Goal: Information Seeking & Learning: Find specific fact

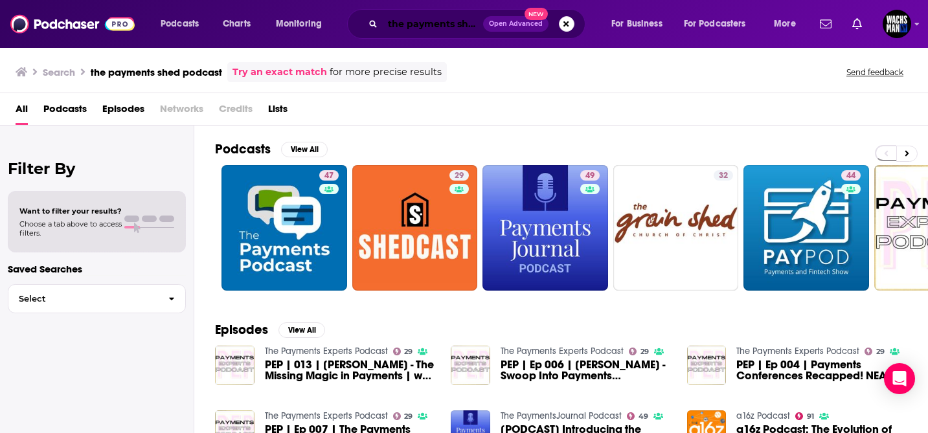
click at [428, 27] on input "the payments shed podcast" at bounding box center [433, 24] width 100 height 21
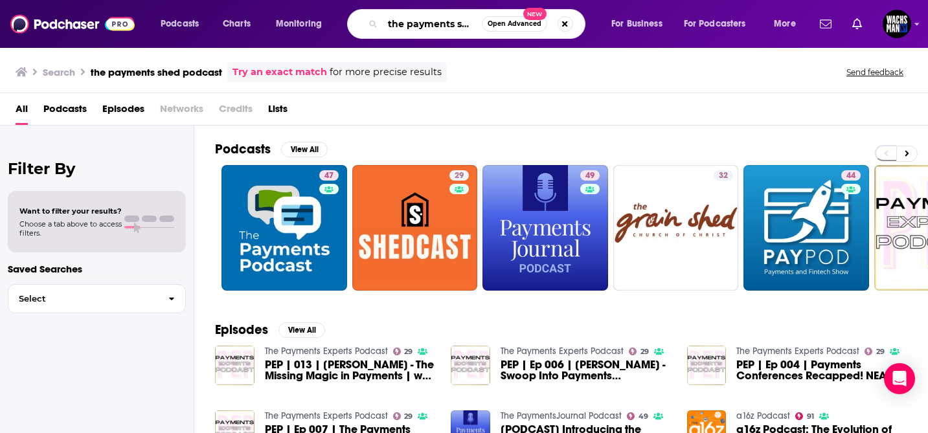
click at [428, 27] on input "the payments shed podcast" at bounding box center [432, 24] width 99 height 21
paste input "The Morning Market Briefing"
type input "The Morning Market Briefing"
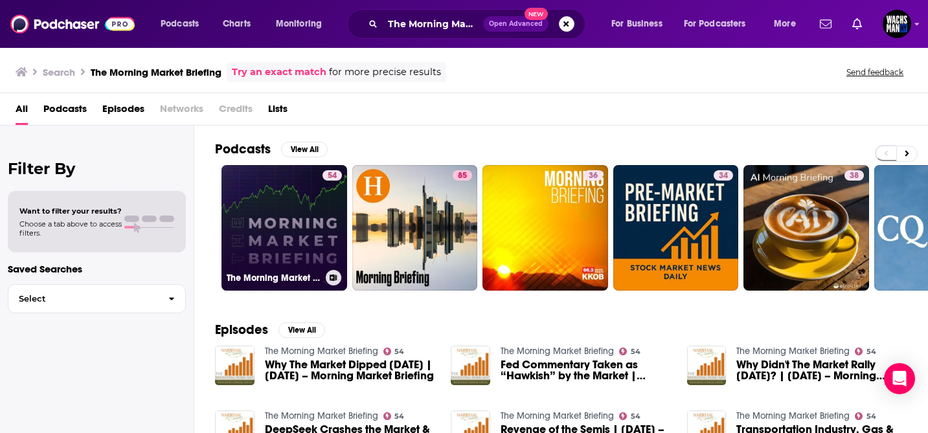
click at [288, 218] on link "54 The Morning Market Briefing" at bounding box center [285, 228] width 126 height 126
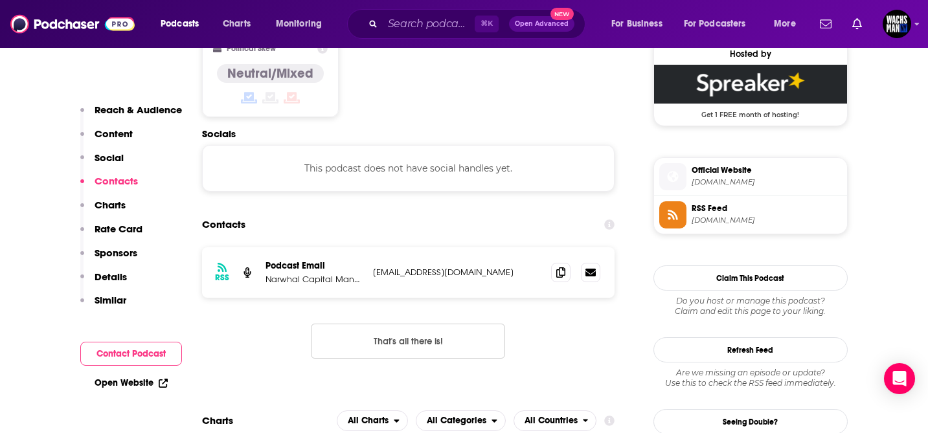
scroll to position [1068, 0]
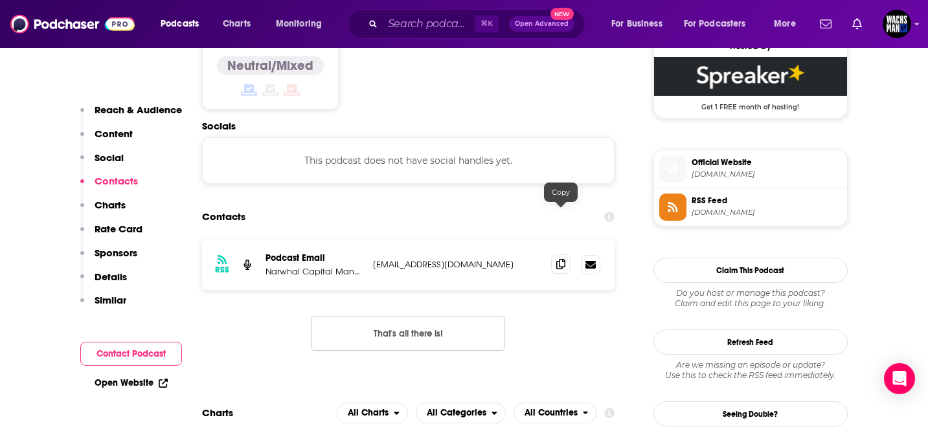
click at [558, 259] on icon at bounding box center [560, 264] width 9 height 10
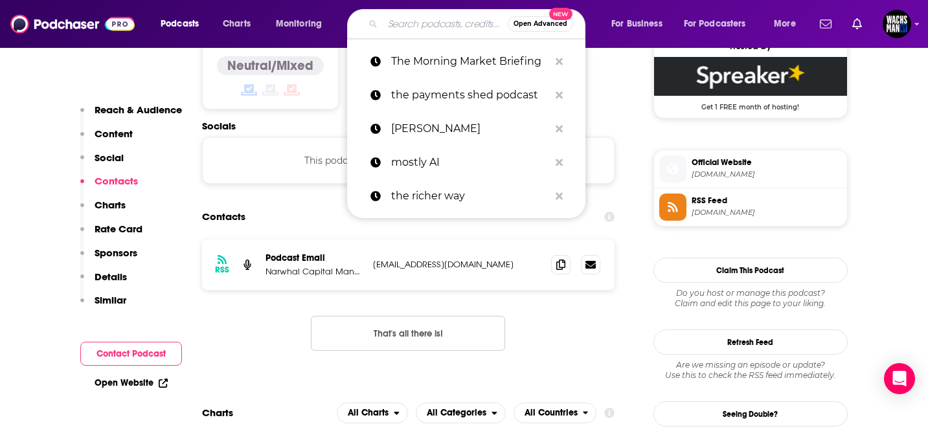
click at [442, 20] on input "Search podcasts, credits, & more..." at bounding box center [445, 24] width 125 height 21
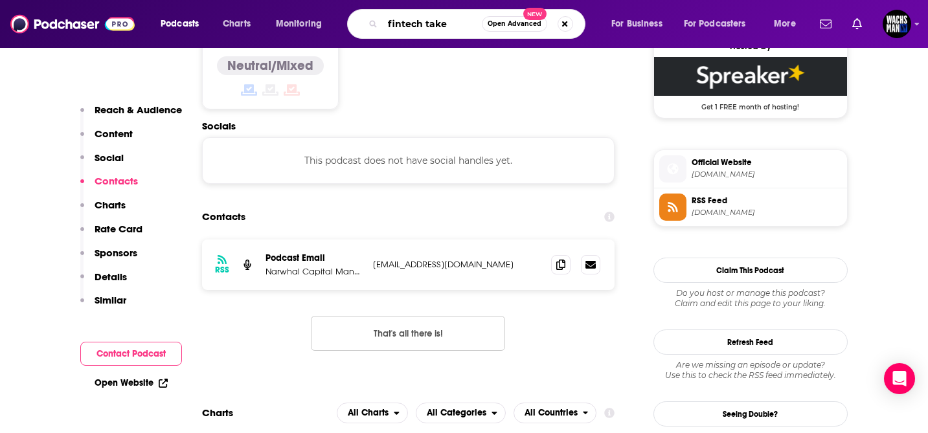
type input "fintech takes"
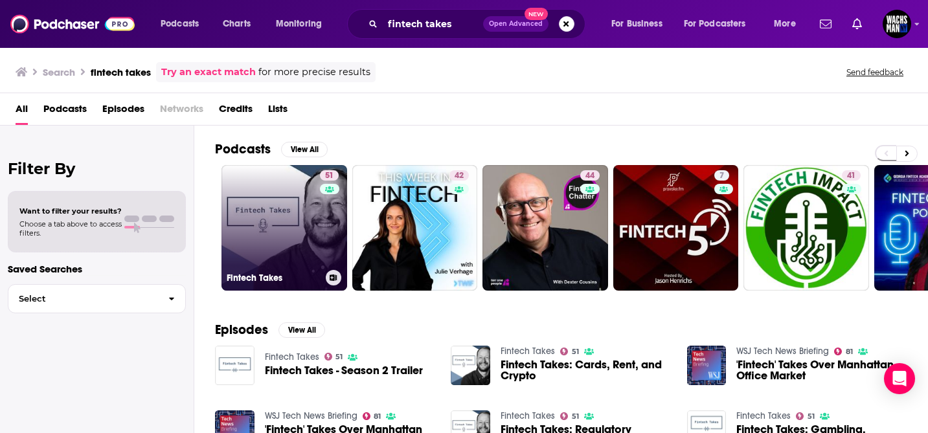
click at [301, 234] on link "51 Fintech Takes" at bounding box center [285, 228] width 126 height 126
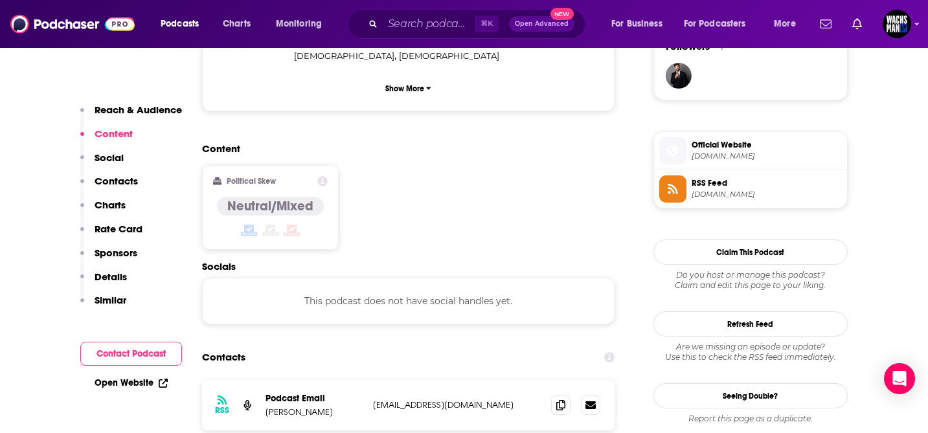
scroll to position [1018, 0]
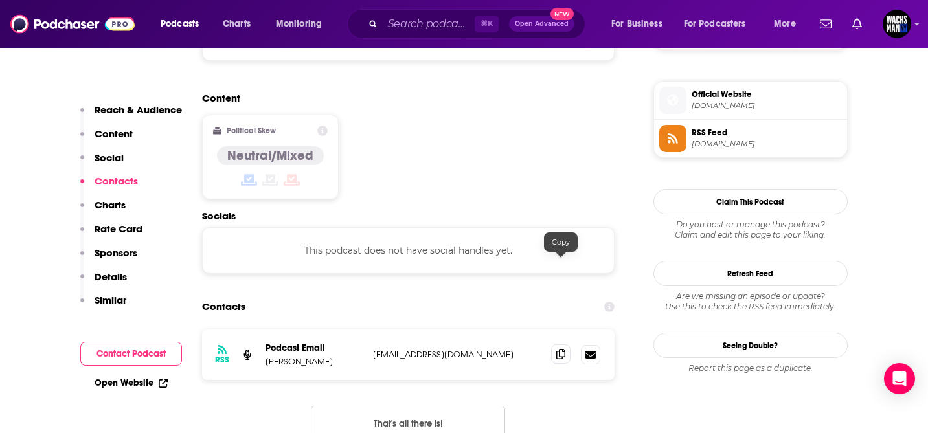
click at [564, 349] on icon at bounding box center [560, 354] width 9 height 10
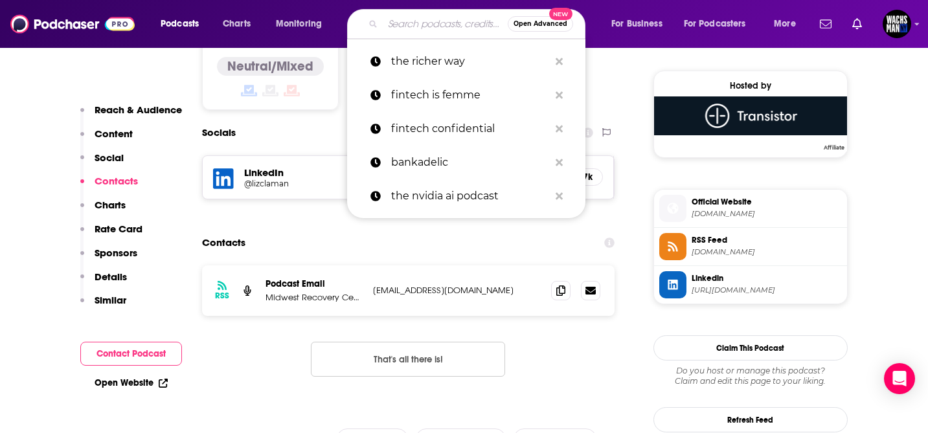
click at [397, 26] on input "Search podcasts, credits, & more..." at bounding box center [445, 24] width 125 height 21
paste input "Fintech Confidential"
type input "Fintech Confidential"
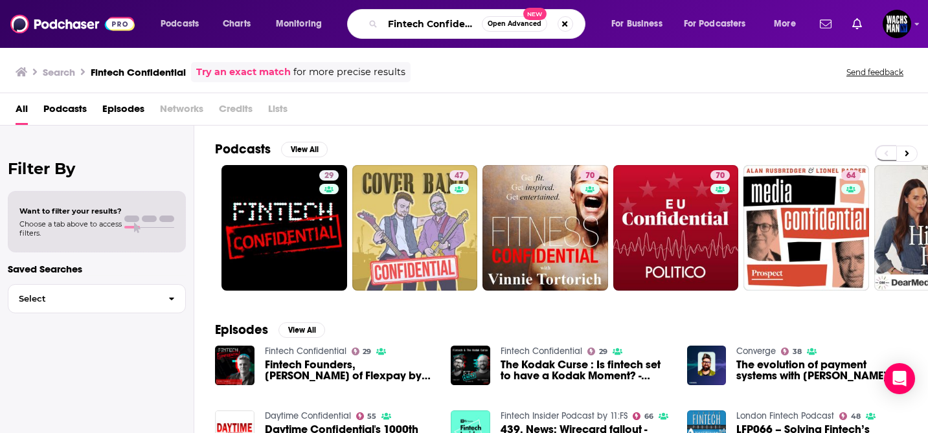
click at [417, 25] on input "Fintech Confidential" at bounding box center [432, 24] width 99 height 21
paste input "Nabia Jenkins-Johnston"
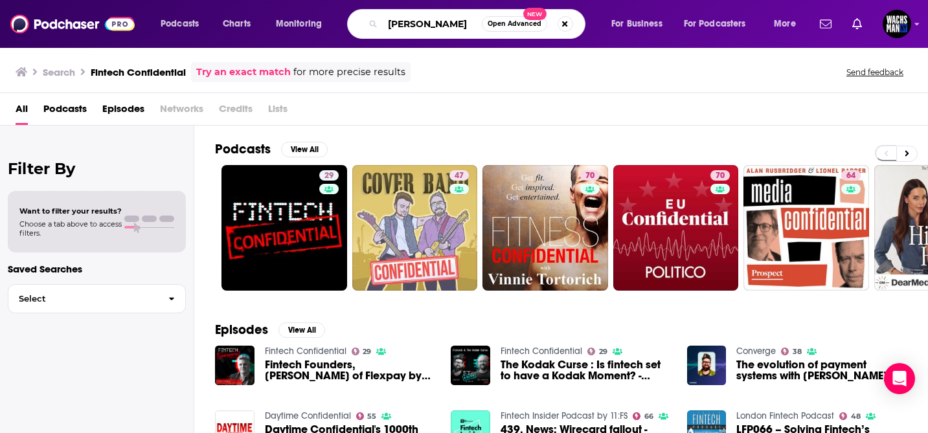
type input "Nabia Jenkins-Johnston"
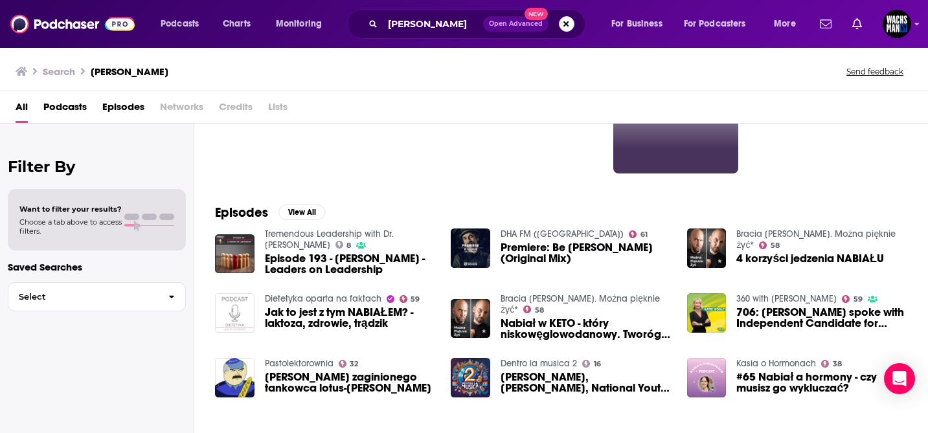
scroll to position [121, 0]
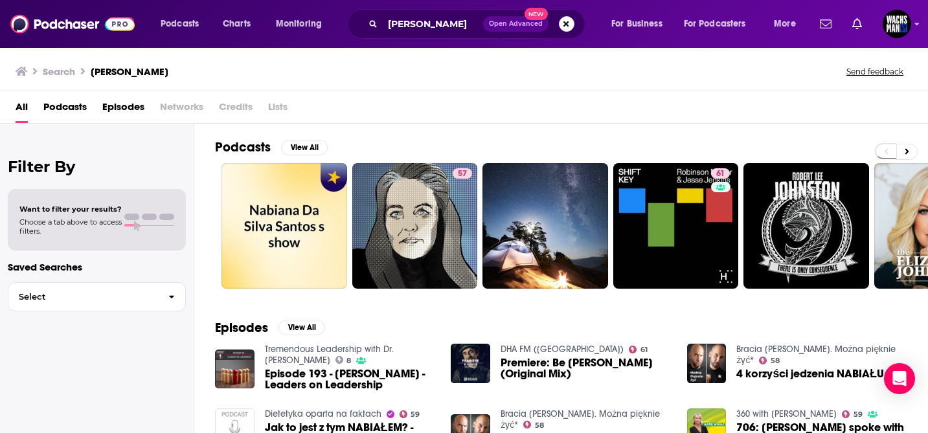
scroll to position [121, 0]
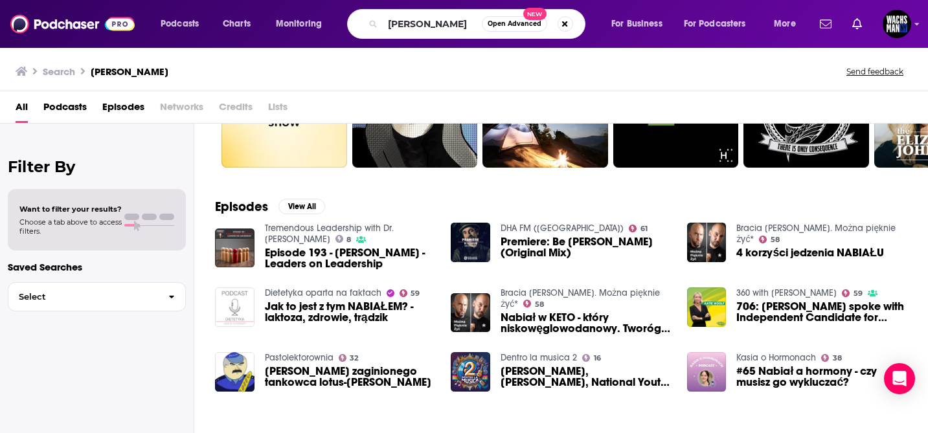
click at [341, 60] on div "Search [PERSON_NAME] Send feedback" at bounding box center [464, 69] width 928 height 45
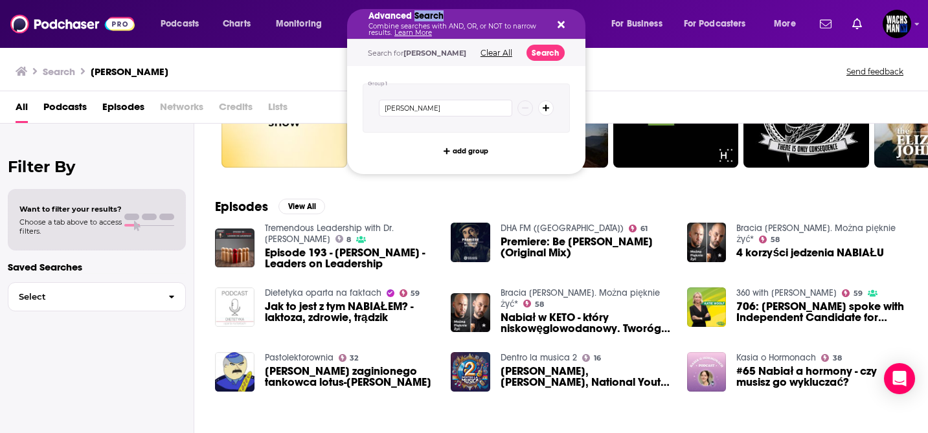
click at [419, 18] on h5 "Advanced Search" at bounding box center [456, 16] width 175 height 9
click at [560, 26] on icon "Search podcasts, credits, & more..." at bounding box center [561, 24] width 7 height 7
click at [417, 28] on p "Combine searches with AND, OR, or NOT to narrow results. Learn More" at bounding box center [456, 29] width 175 height 13
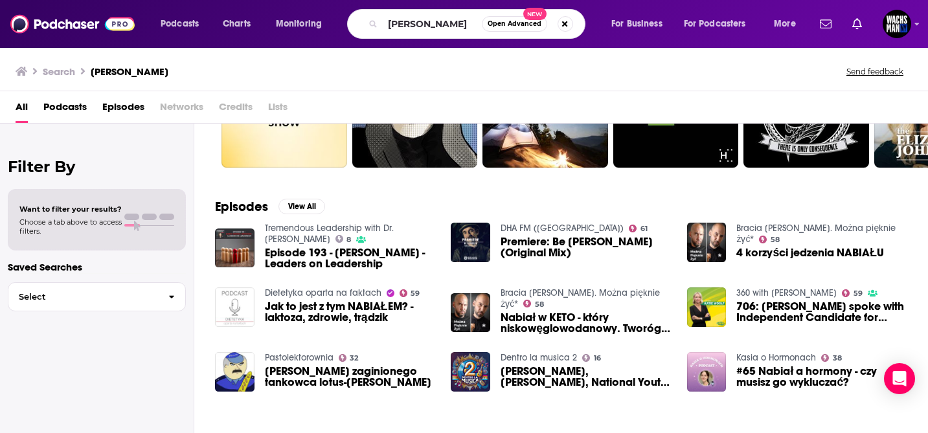
click at [586, 70] on div "Search Nabia Jenkins-Johnston Send feedback" at bounding box center [462, 71] width 892 height 18
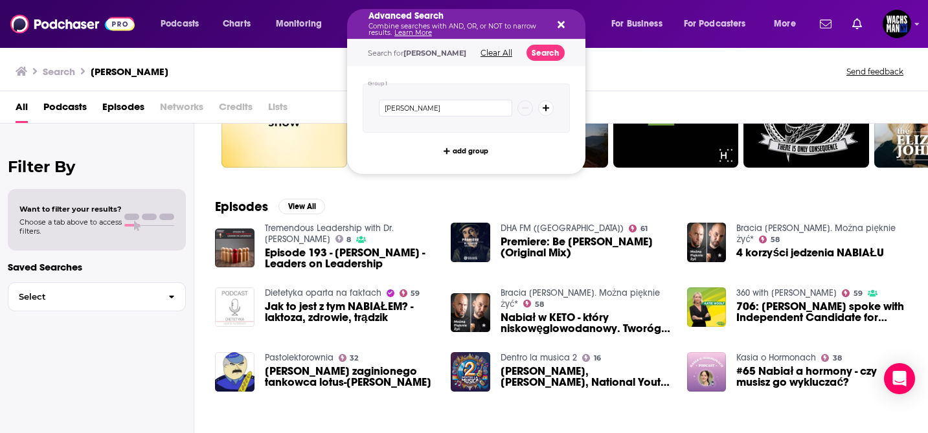
click at [561, 27] on icon "Search podcasts, credits, & more..." at bounding box center [561, 24] width 7 height 7
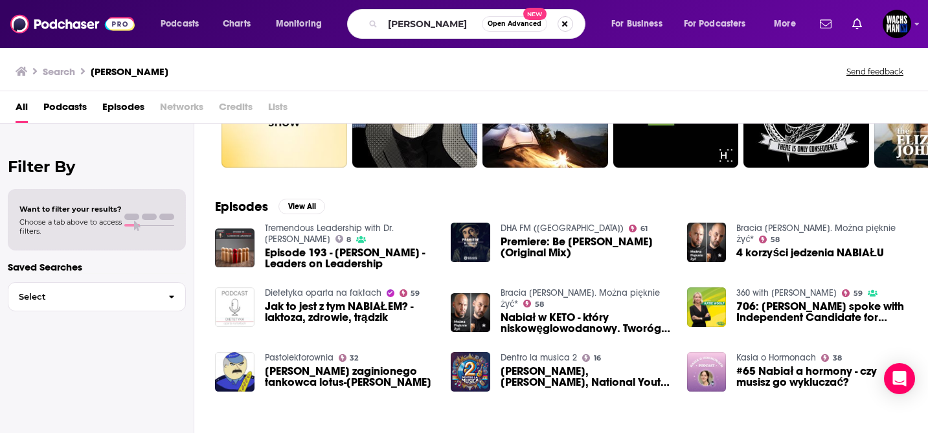
click at [566, 21] on button "Search podcasts, credits, & more..." at bounding box center [566, 24] width 16 height 16
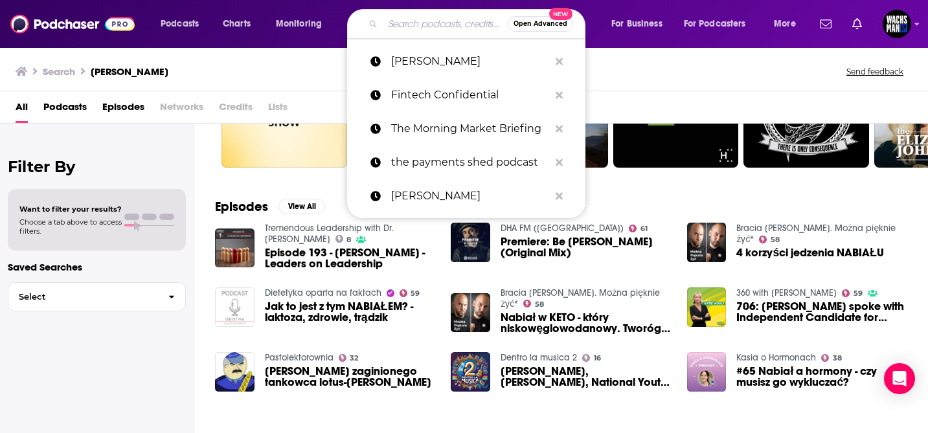
click at [609, 76] on div "Search Nabia Jenkins-Johnston Send feedback" at bounding box center [462, 71] width 892 height 18
click at [301, 87] on div "Search Nabia Jenkins-Johnston Send feedback" at bounding box center [464, 69] width 928 height 45
click at [451, 22] on input "Search podcasts, credits, & more..." at bounding box center [445, 24] width 125 height 21
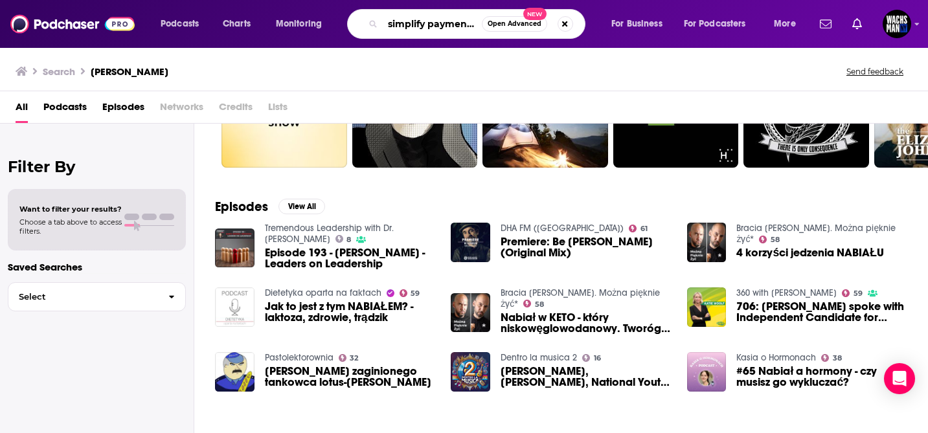
type input "simplify payments"
